Goal: Navigation & Orientation: Find specific page/section

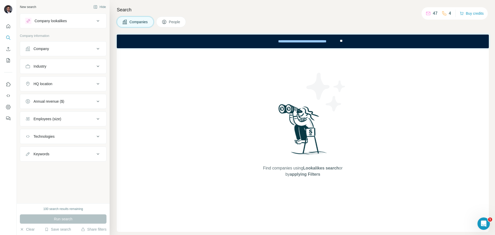
click at [433, 13] on p "47" at bounding box center [435, 13] width 5 height 6
click at [448, 13] on p "4" at bounding box center [449, 13] width 2 height 6
click at [443, 13] on icon at bounding box center [443, 13] width 5 height 5
click at [442, 13] on icon at bounding box center [443, 13] width 5 height 5
click at [425, 15] on icon at bounding box center [427, 13] width 5 height 5
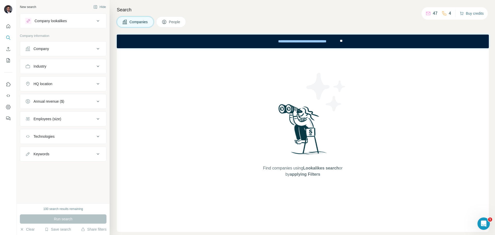
click at [474, 14] on button "Buy credits" at bounding box center [471, 13] width 24 height 7
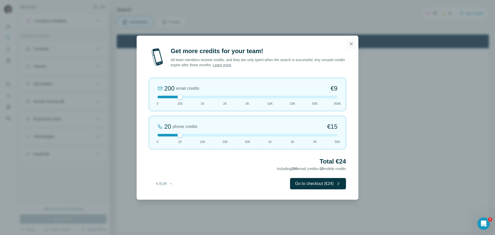
click at [350, 41] on icon "button" at bounding box center [350, 43] width 5 height 5
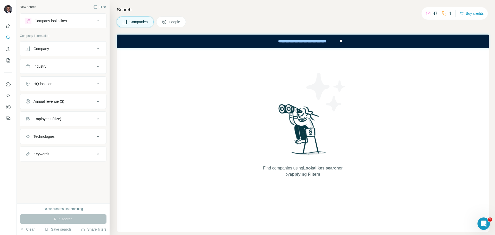
click at [49, 21] on div "Company lookalikes" at bounding box center [51, 20] width 32 height 5
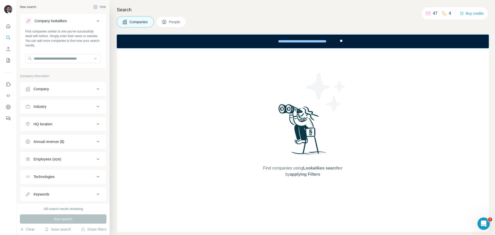
click at [49, 21] on div "Company lookalikes" at bounding box center [51, 20] width 32 height 5
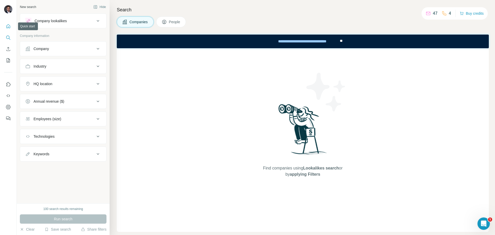
click at [11, 28] on button "Quick start" at bounding box center [8, 26] width 8 height 9
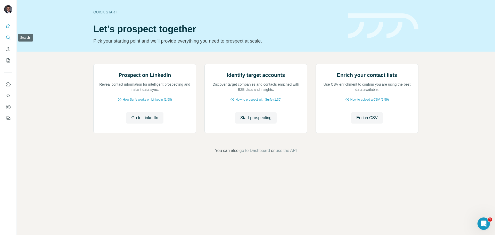
click at [9, 36] on icon "Search" at bounding box center [7, 37] width 3 height 3
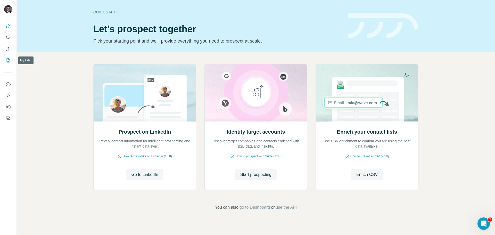
click at [9, 62] on icon "My lists" at bounding box center [8, 60] width 5 height 5
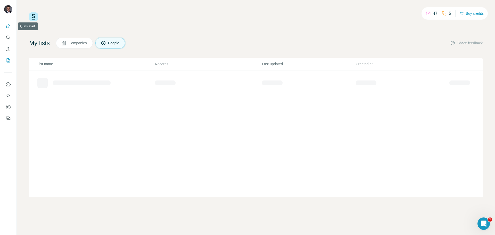
click at [6, 29] on button "Quick start" at bounding box center [8, 26] width 8 height 9
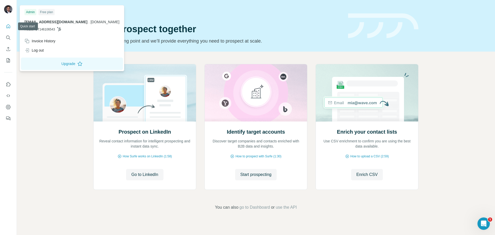
click at [8, 9] on img at bounding box center [8, 9] width 8 height 8
click at [43, 93] on div "Prospect on LinkedIn Reveal contact information for intelligent prospecting and…" at bounding box center [256, 137] width 478 height 171
